Goal: Task Accomplishment & Management: Use online tool/utility

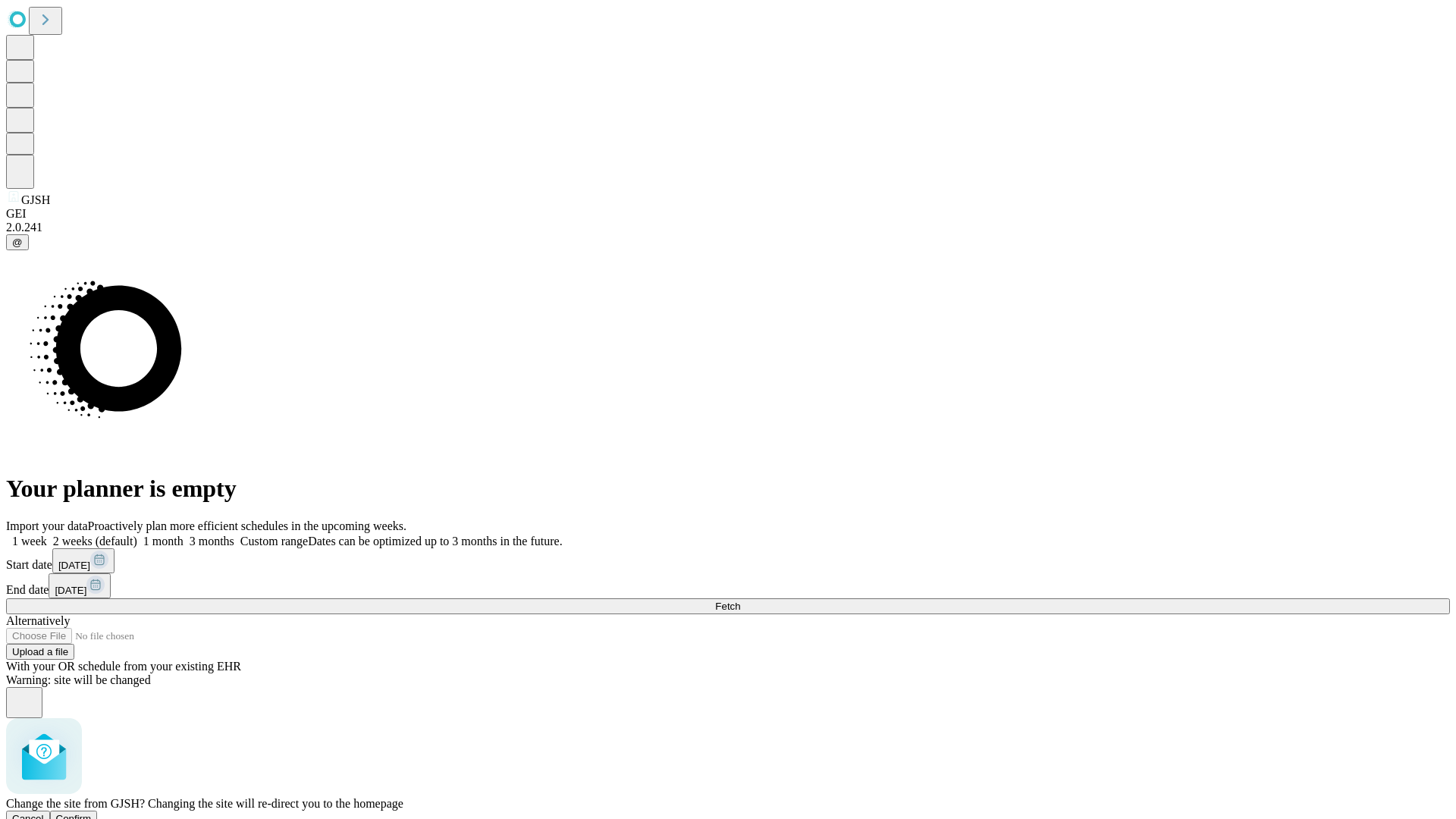
click at [92, 813] on span "Confirm" at bounding box center [74, 818] width 36 height 11
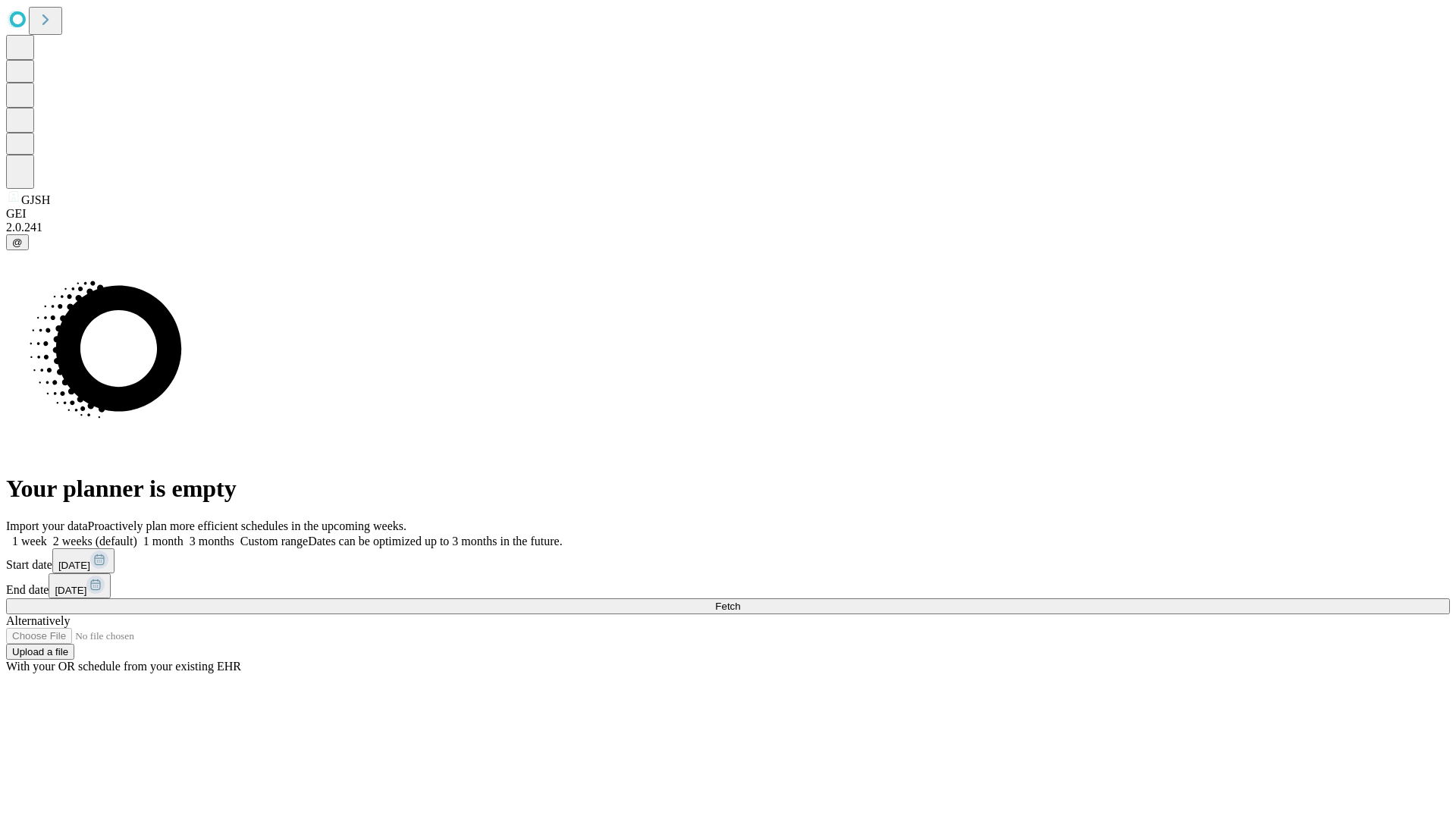
click at [47, 534] on label "1 week" at bounding box center [26, 541] width 41 height 13
click at [740, 600] on span "Fetch" at bounding box center [727, 606] width 25 height 11
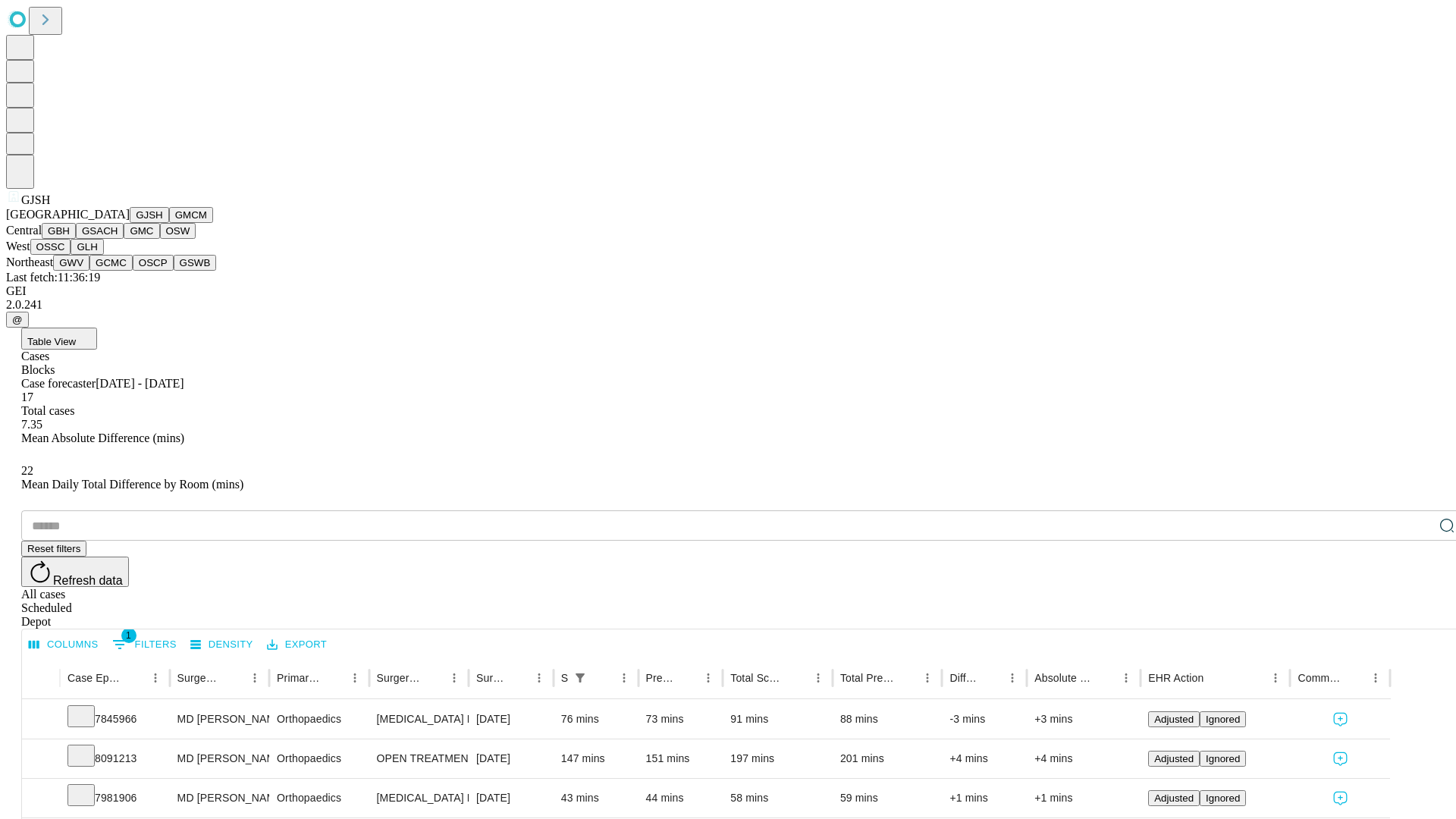
click at [169, 223] on button "GMCM" at bounding box center [191, 215] width 44 height 16
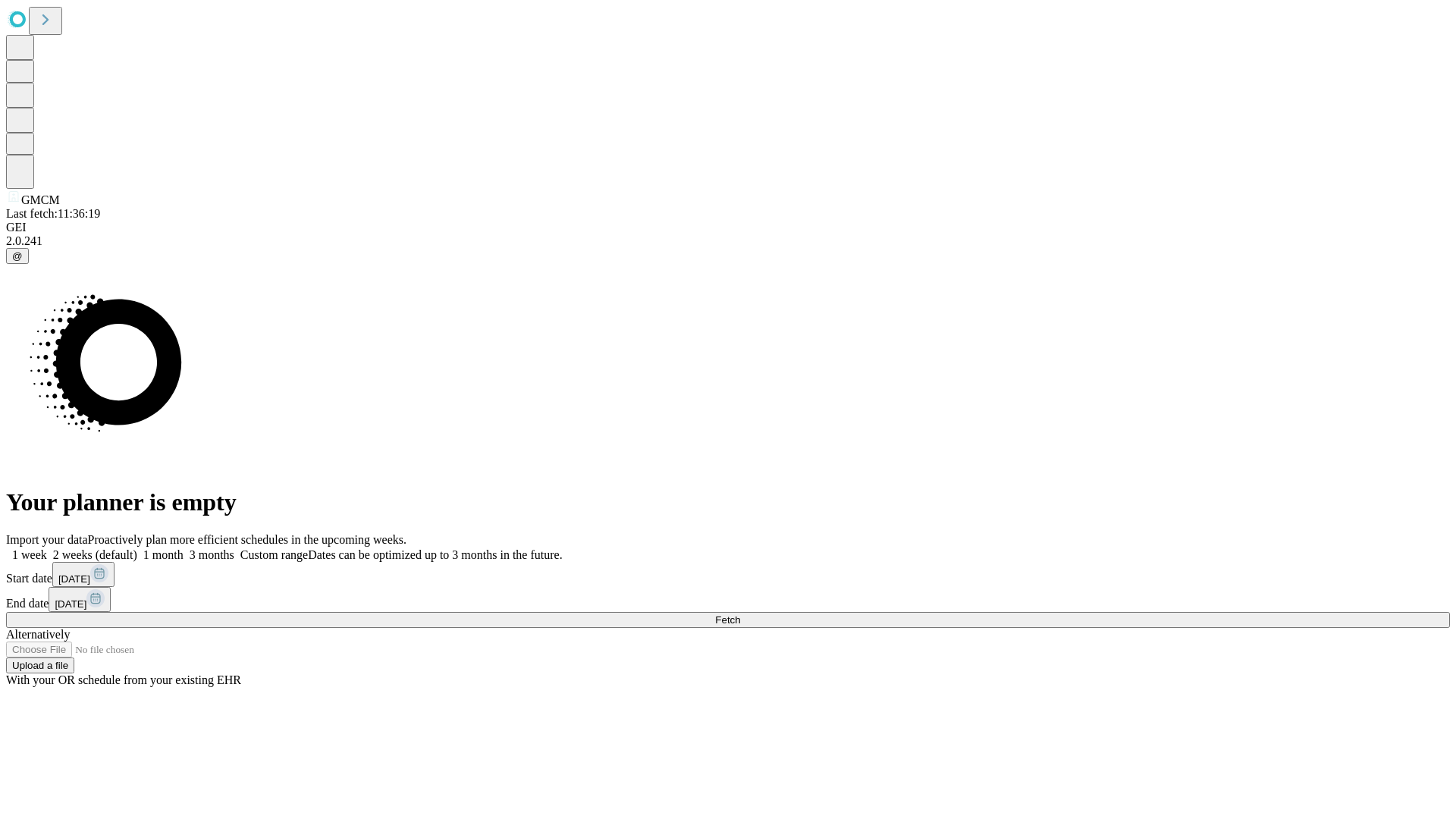
click at [47, 548] on label "1 week" at bounding box center [26, 554] width 41 height 13
click at [740, 614] on span "Fetch" at bounding box center [727, 619] width 25 height 11
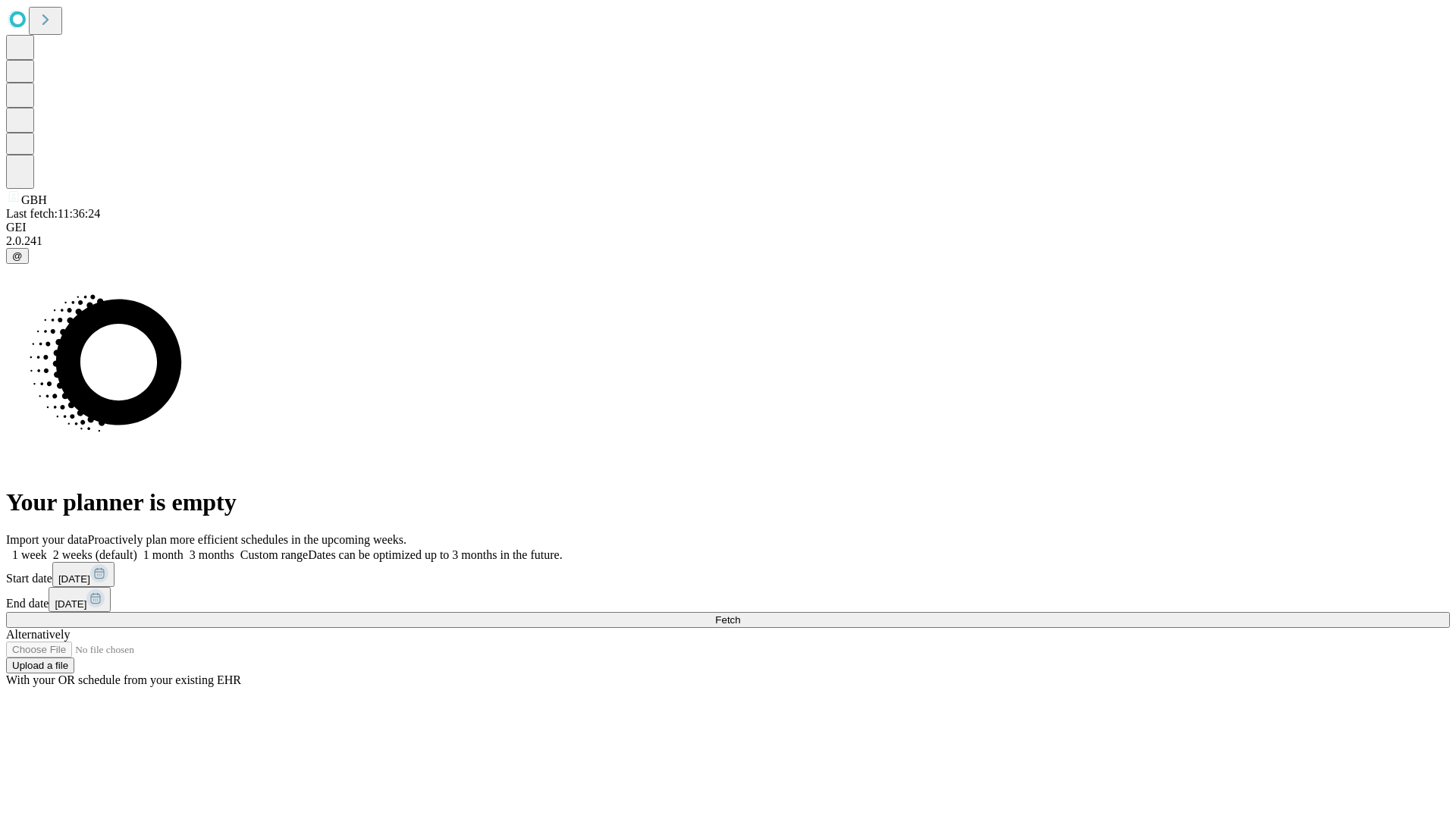
click at [47, 548] on label "1 week" at bounding box center [26, 554] width 41 height 13
click at [740, 614] on span "Fetch" at bounding box center [727, 619] width 25 height 11
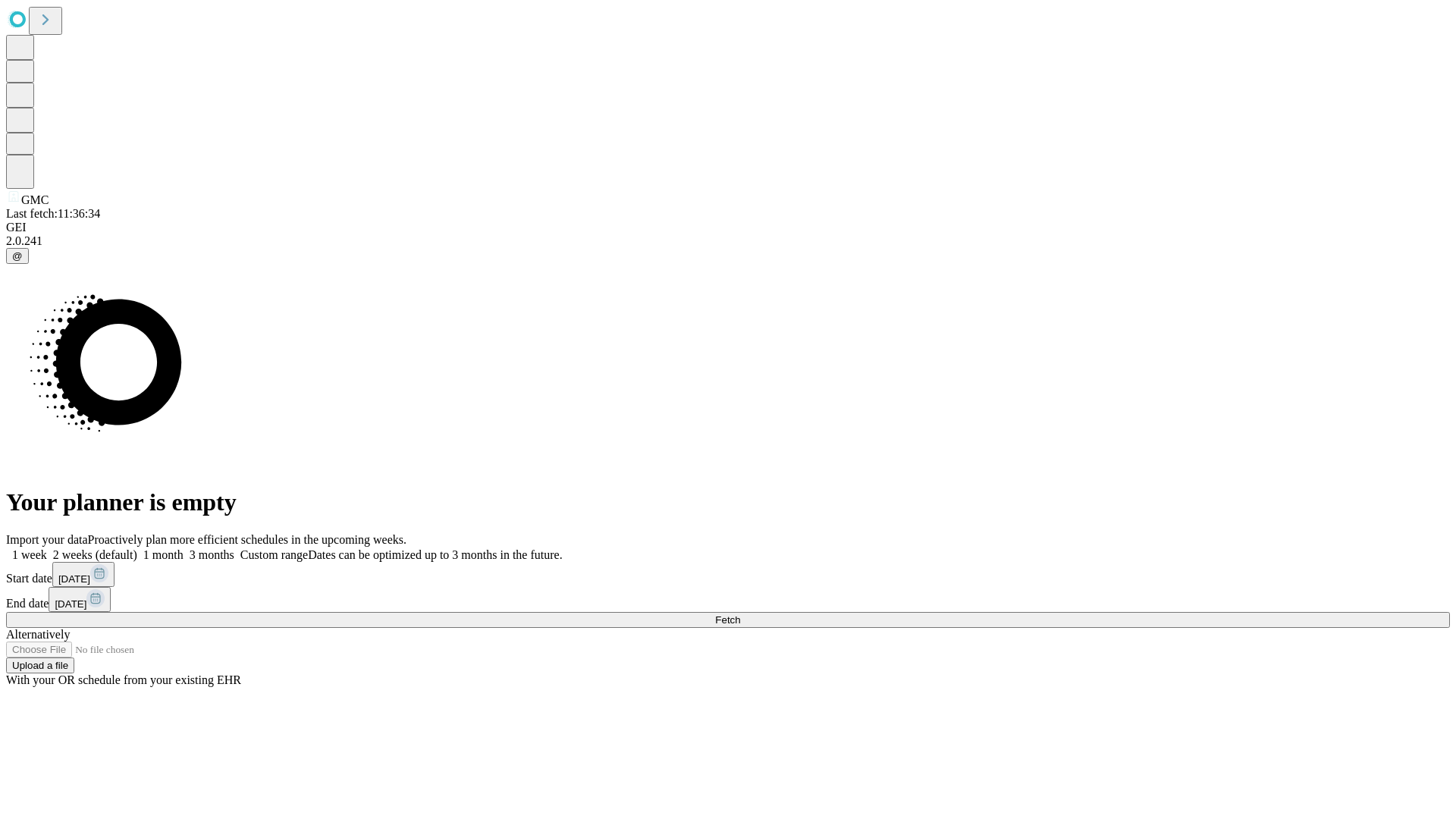
click at [47, 548] on label "1 week" at bounding box center [26, 554] width 41 height 13
click at [740, 614] on span "Fetch" at bounding box center [727, 619] width 25 height 11
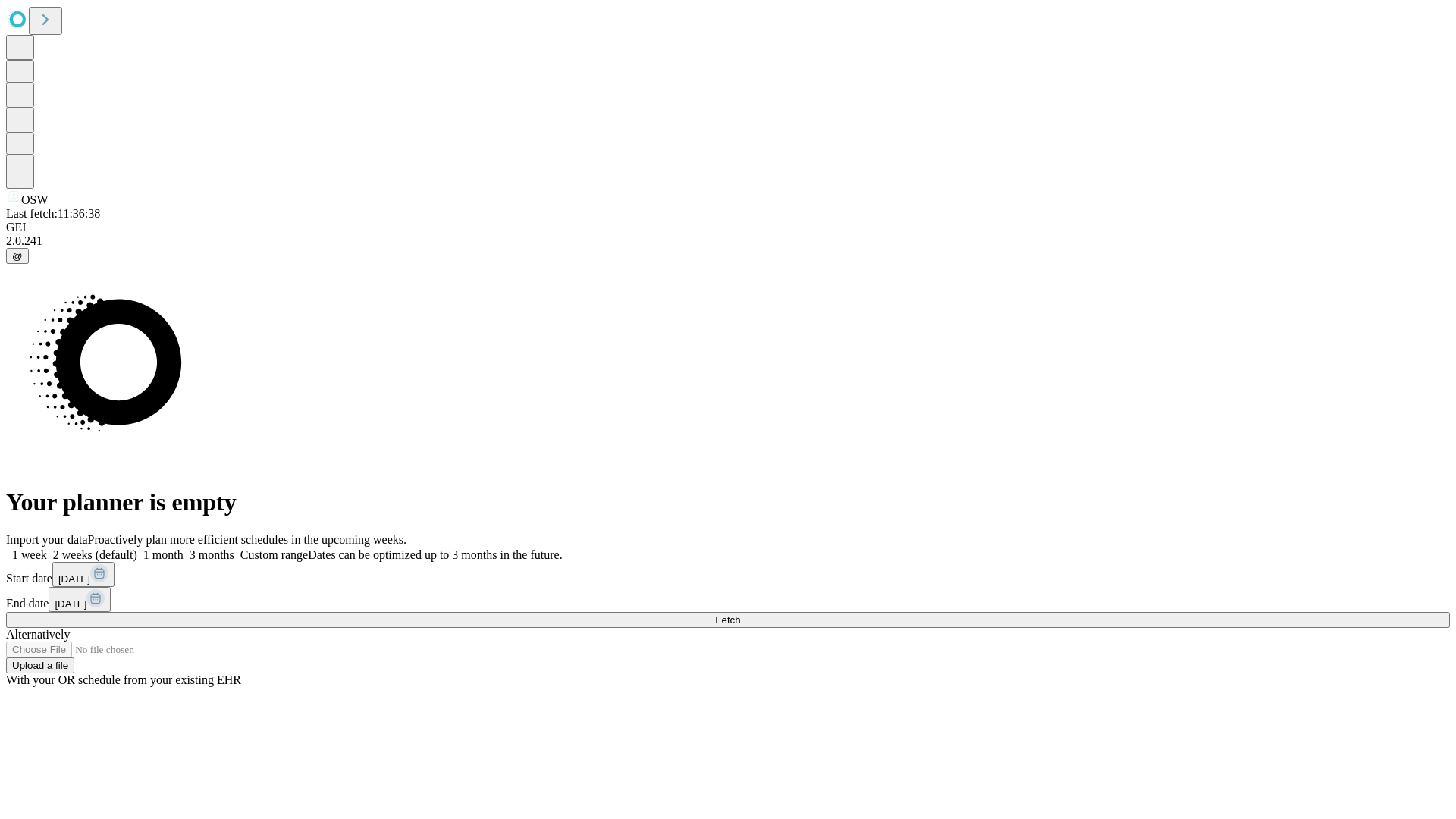
click at [47, 548] on label "1 week" at bounding box center [26, 554] width 41 height 13
click at [740, 614] on span "Fetch" at bounding box center [727, 619] width 25 height 11
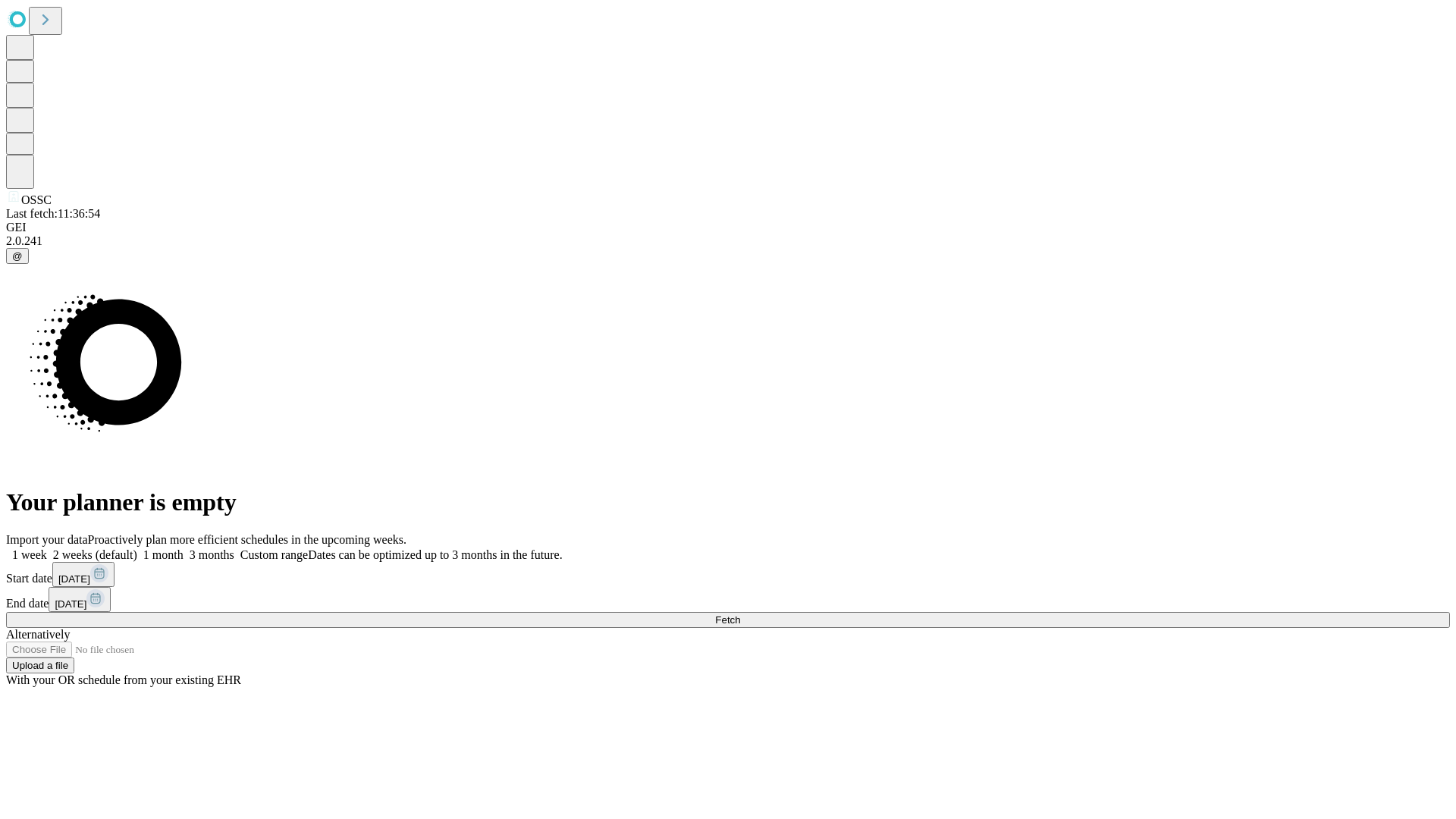
click at [47, 548] on label "1 week" at bounding box center [26, 554] width 41 height 13
click at [740, 614] on span "Fetch" at bounding box center [727, 619] width 25 height 11
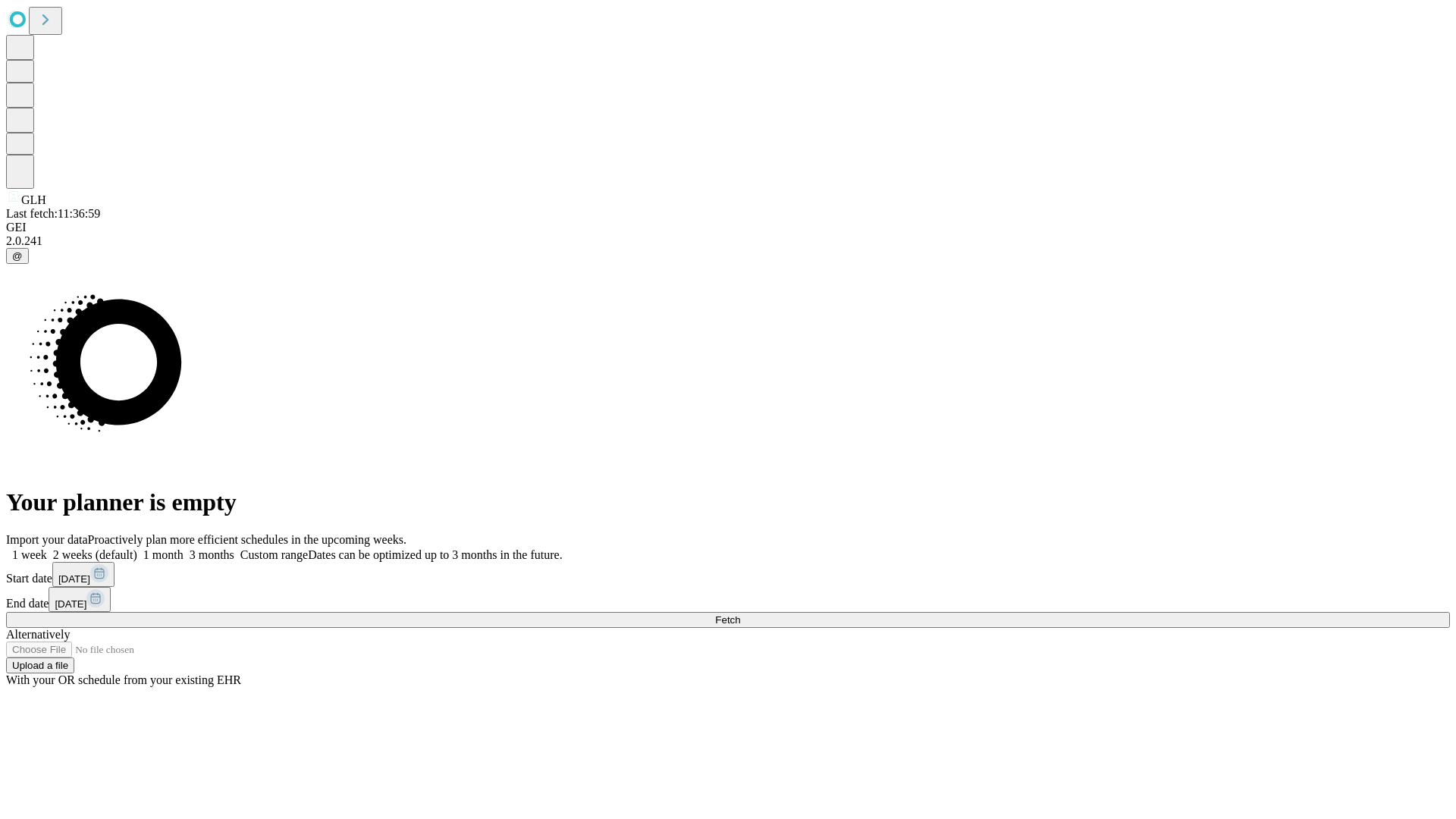
click at [47, 548] on label "1 week" at bounding box center [26, 554] width 41 height 13
click at [740, 614] on span "Fetch" at bounding box center [727, 619] width 25 height 11
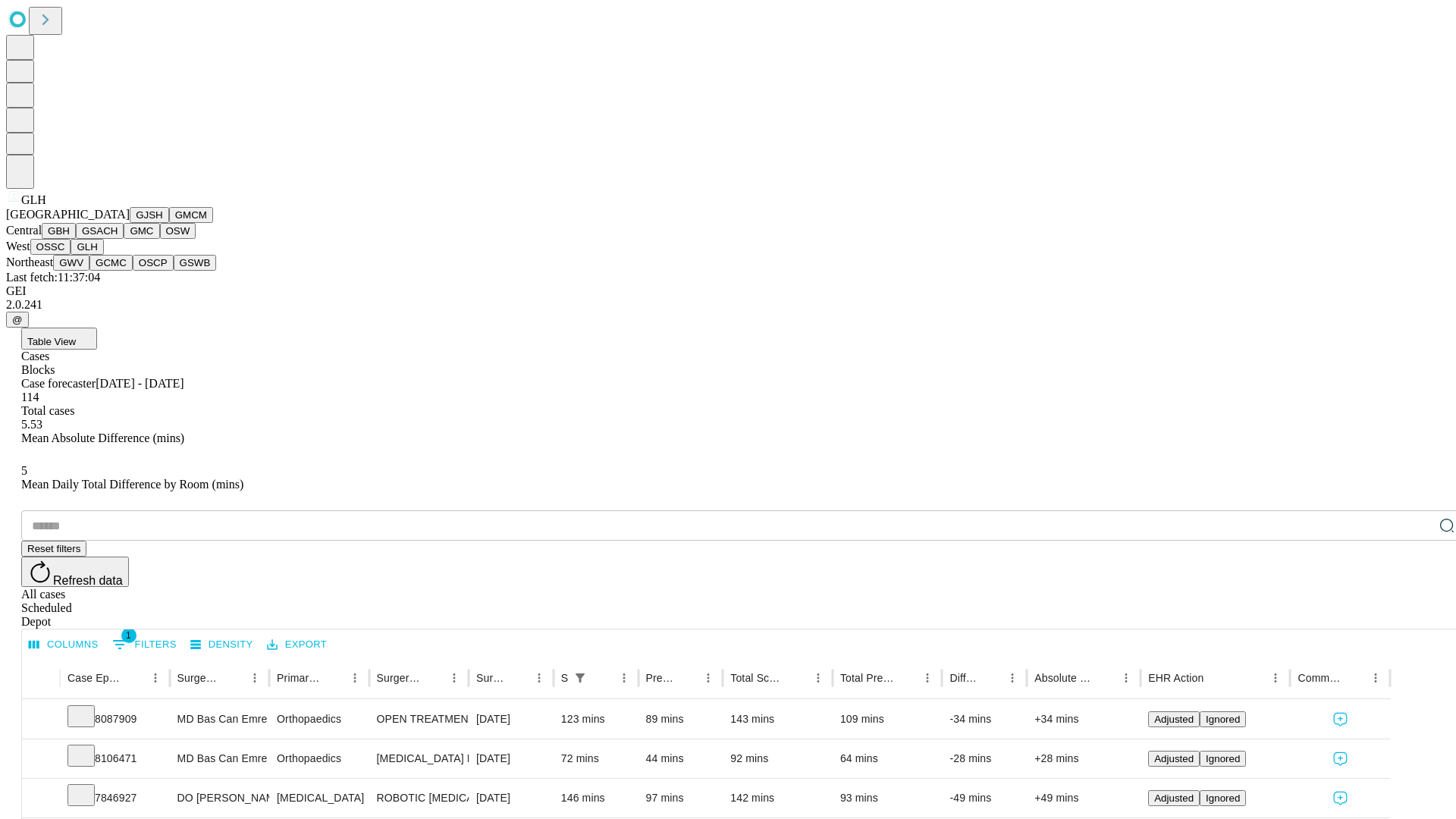
click at [89, 271] on button "GWV" at bounding box center [71, 263] width 36 height 16
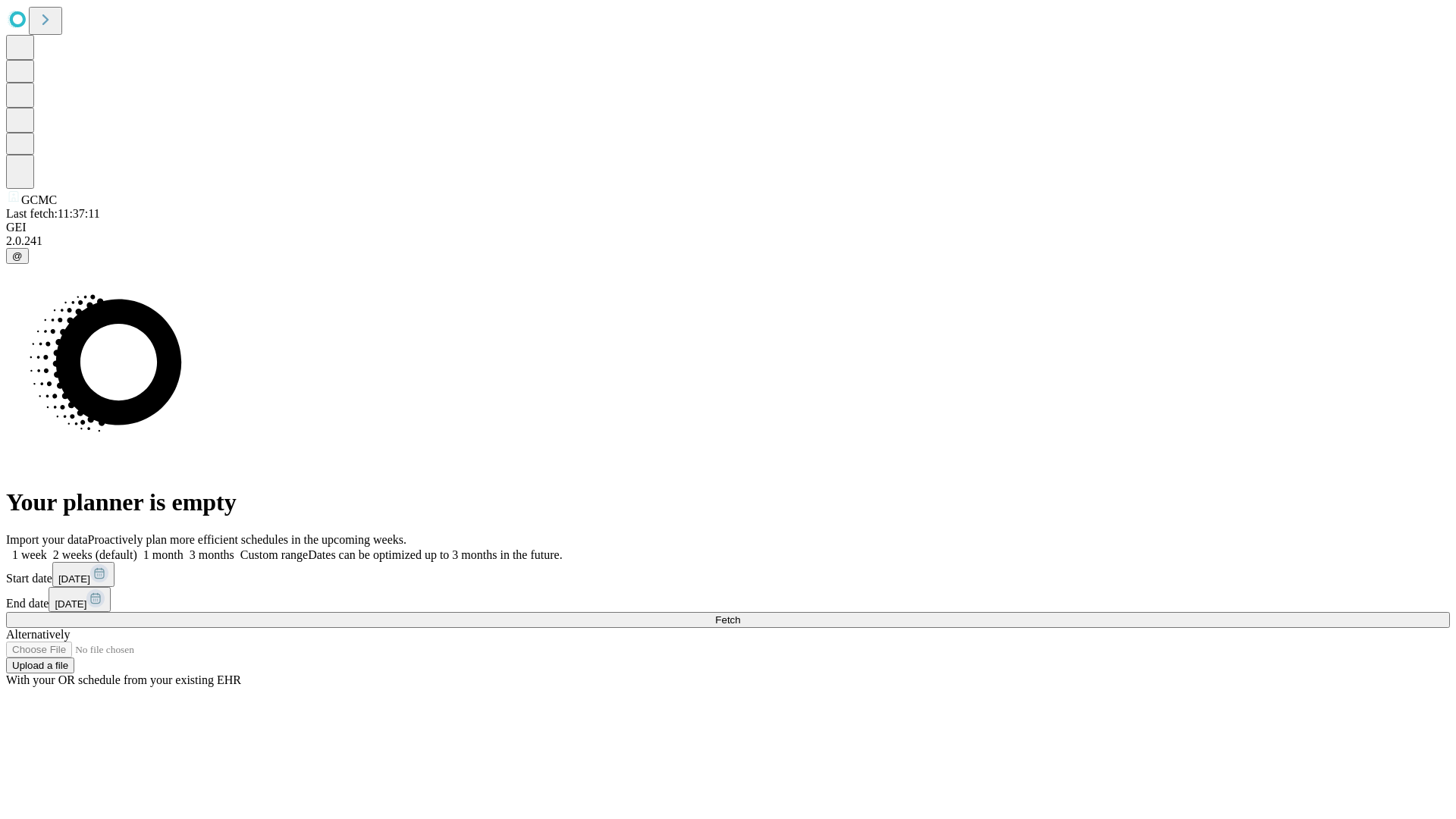
click at [740, 614] on span "Fetch" at bounding box center [727, 619] width 25 height 11
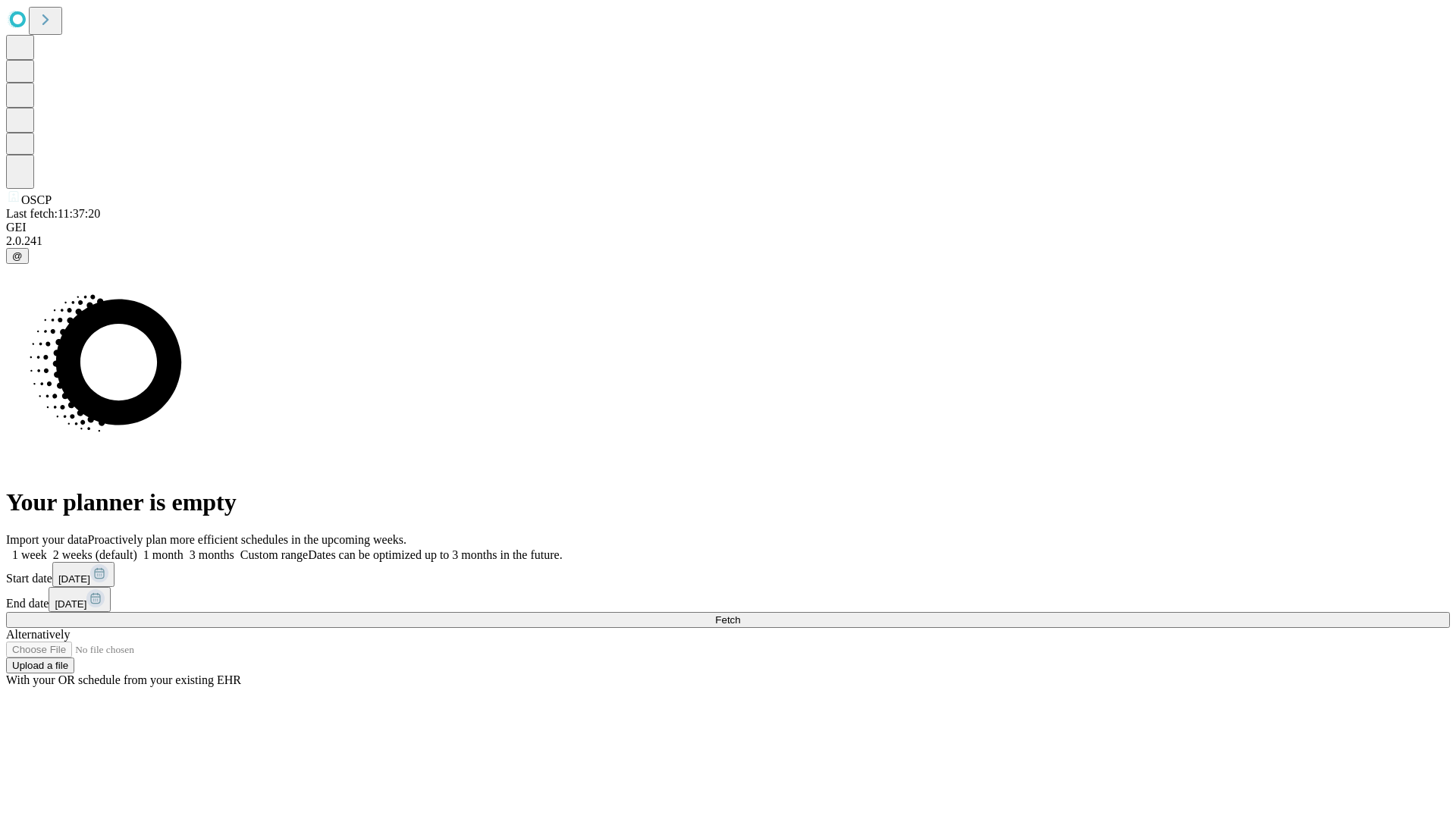
click at [47, 548] on label "1 week" at bounding box center [26, 554] width 41 height 13
click at [740, 614] on span "Fetch" at bounding box center [727, 619] width 25 height 11
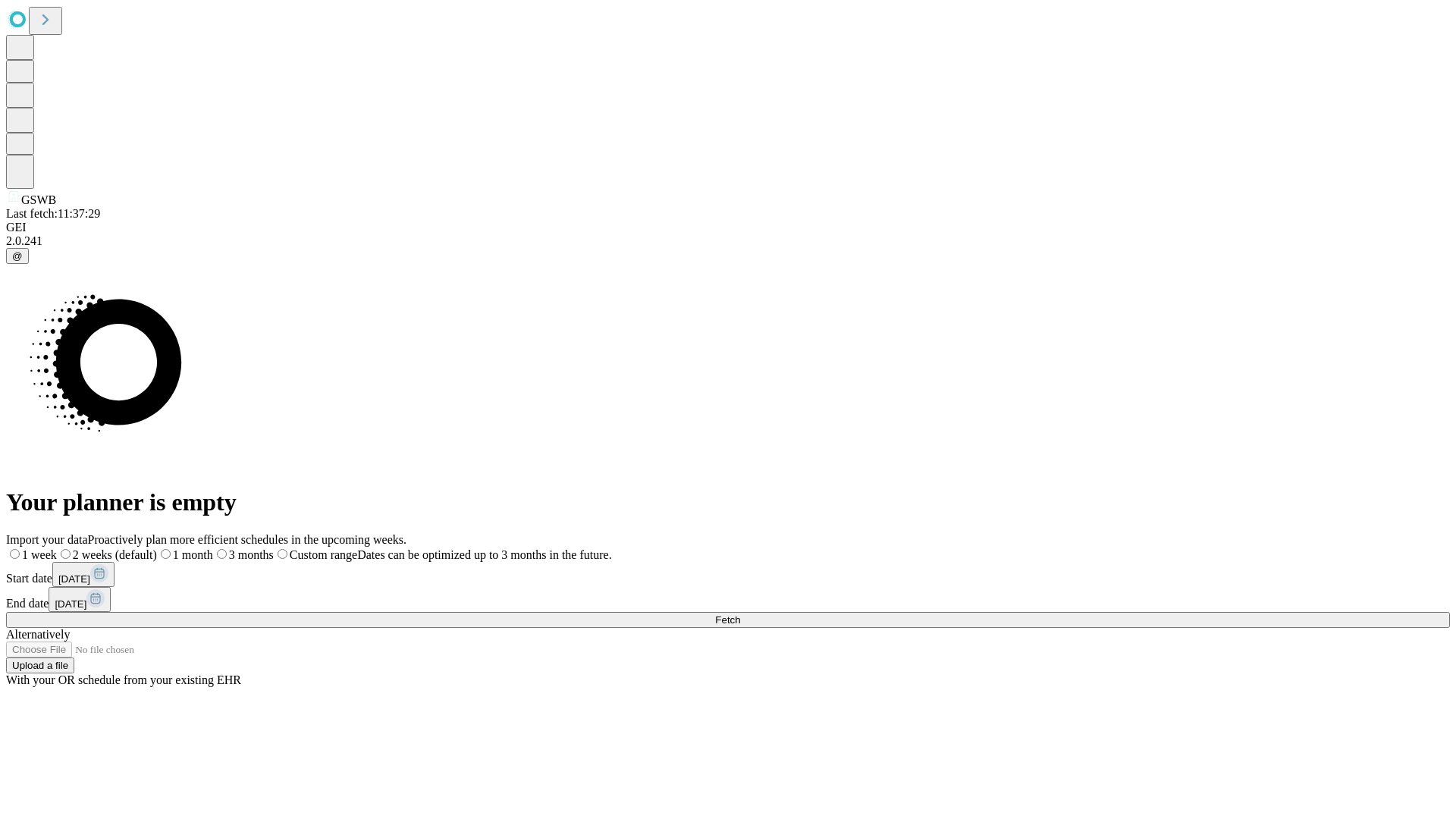
click at [57, 548] on label "1 week" at bounding box center [31, 554] width 51 height 13
click at [740, 614] on span "Fetch" at bounding box center [727, 619] width 25 height 11
